Goal: Information Seeking & Learning: Learn about a topic

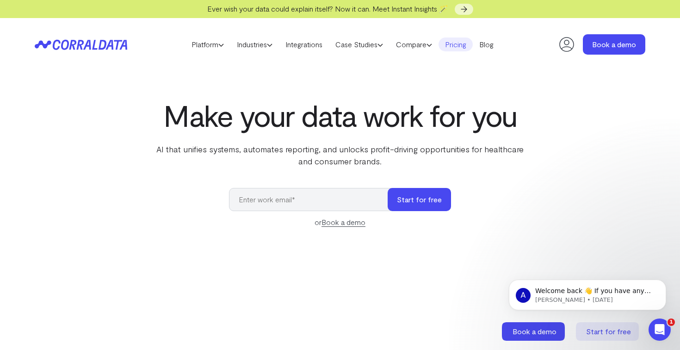
click at [458, 46] on link "Pricing" at bounding box center [456, 44] width 34 height 14
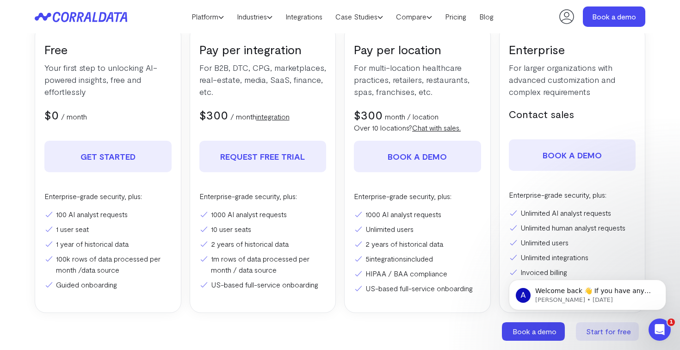
scroll to position [177, 0]
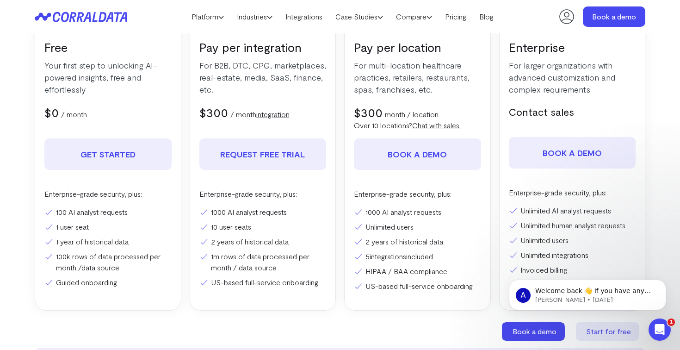
click at [227, 228] on li "10 user seats" at bounding box center [263, 226] width 127 height 11
click at [236, 228] on li "10 user seats" at bounding box center [263, 226] width 127 height 11
